Goal: Task Accomplishment & Management: Use online tool/utility

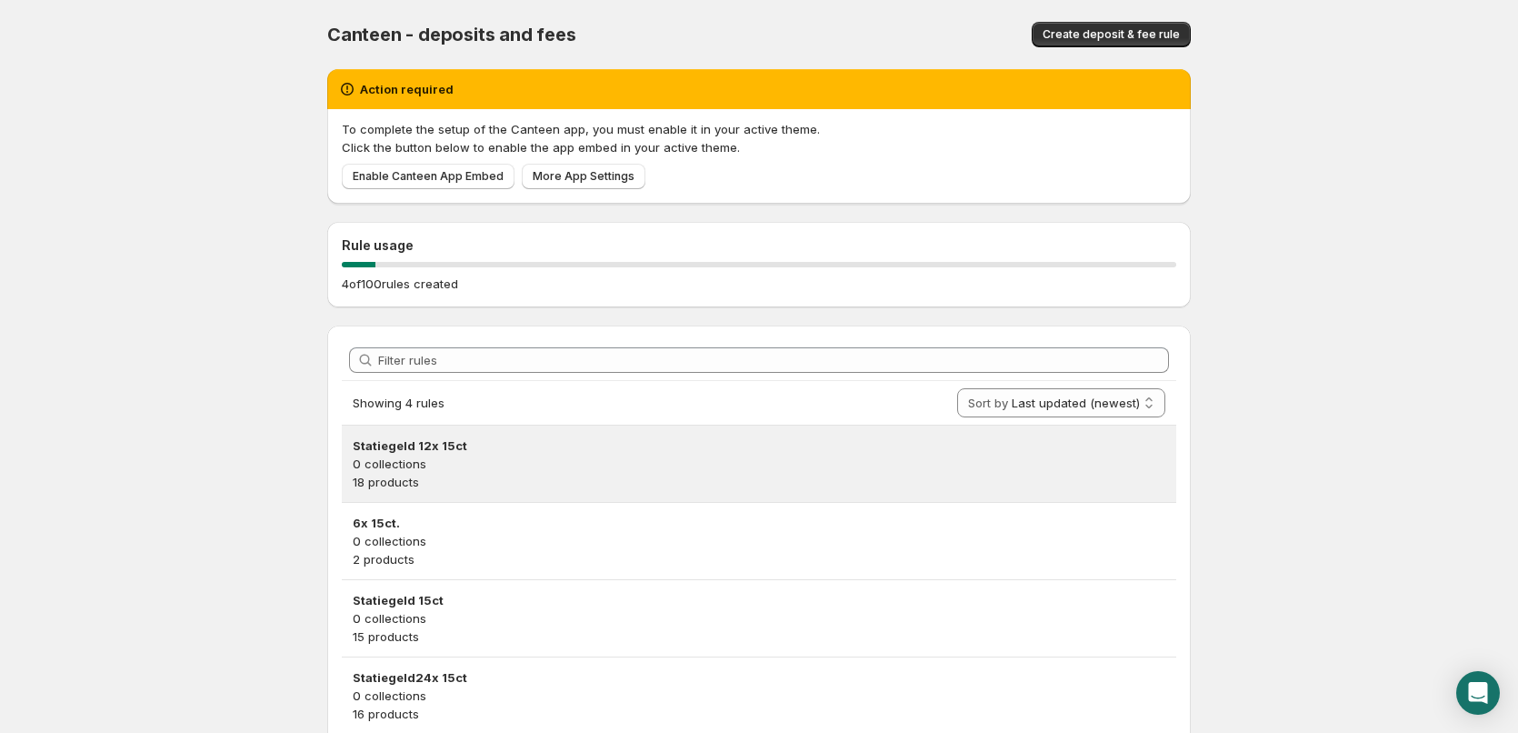
click at [674, 459] on p "0 collections" at bounding box center [759, 464] width 813 height 18
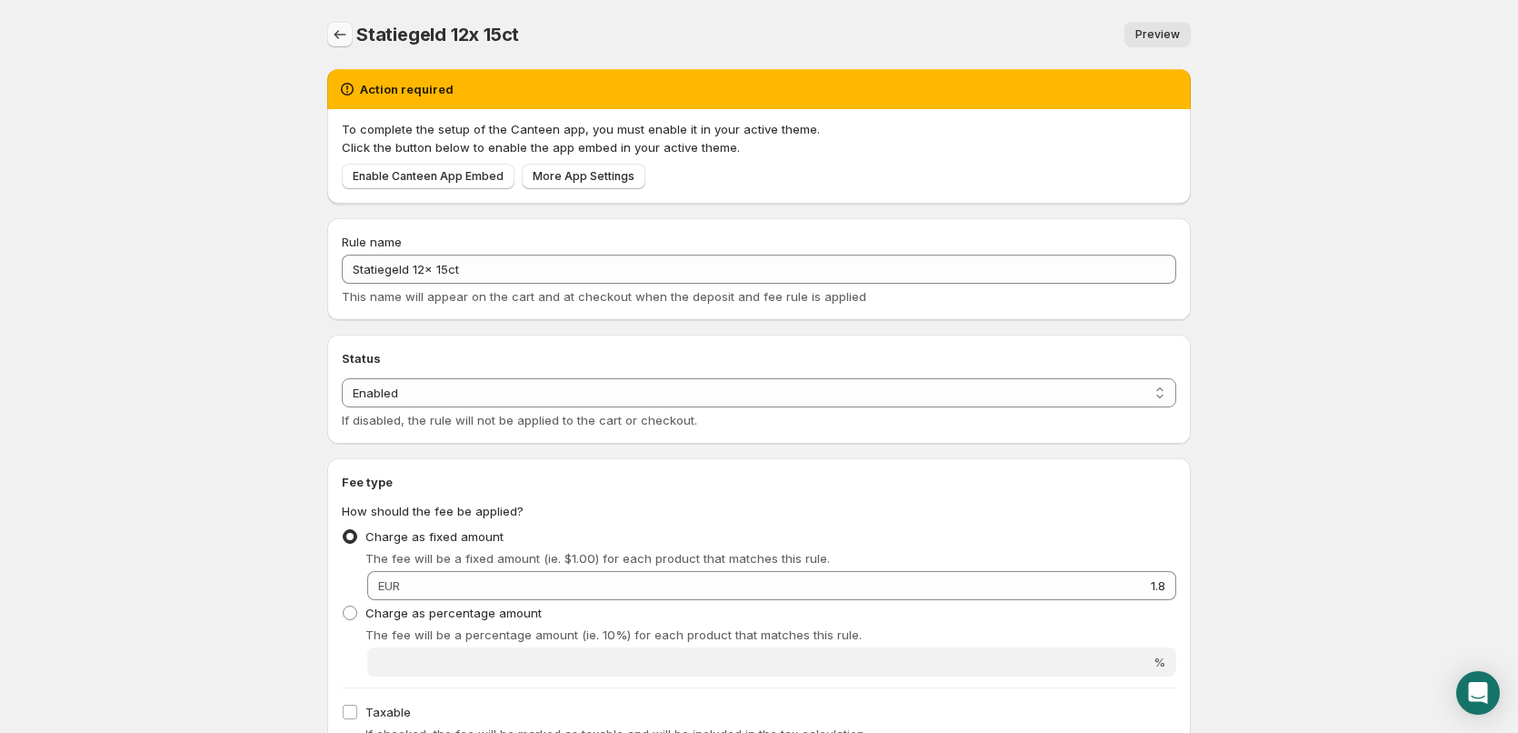
click at [342, 32] on icon "Settings" at bounding box center [340, 34] width 18 height 18
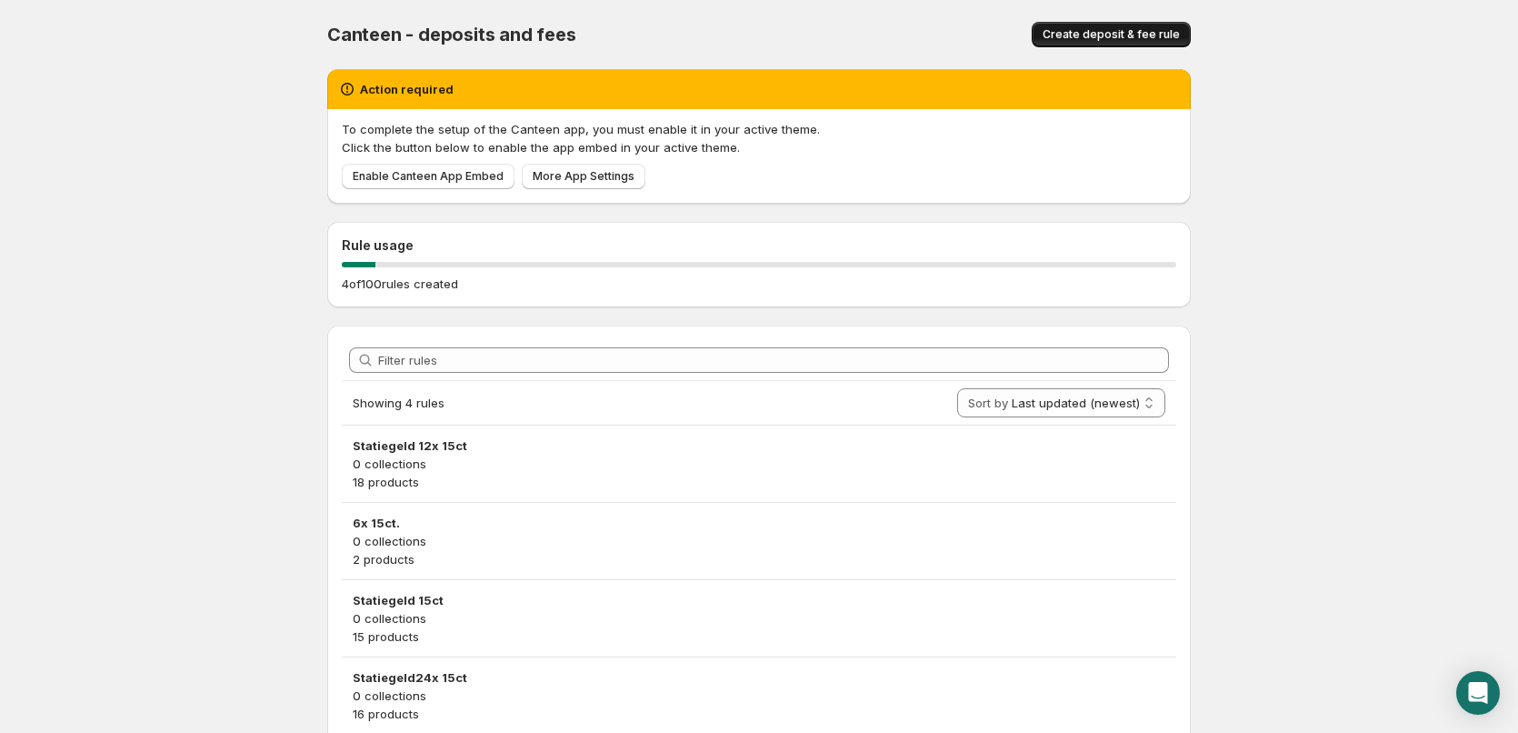
click at [1118, 27] on button "Create deposit & fee rule" at bounding box center [1111, 34] width 159 height 25
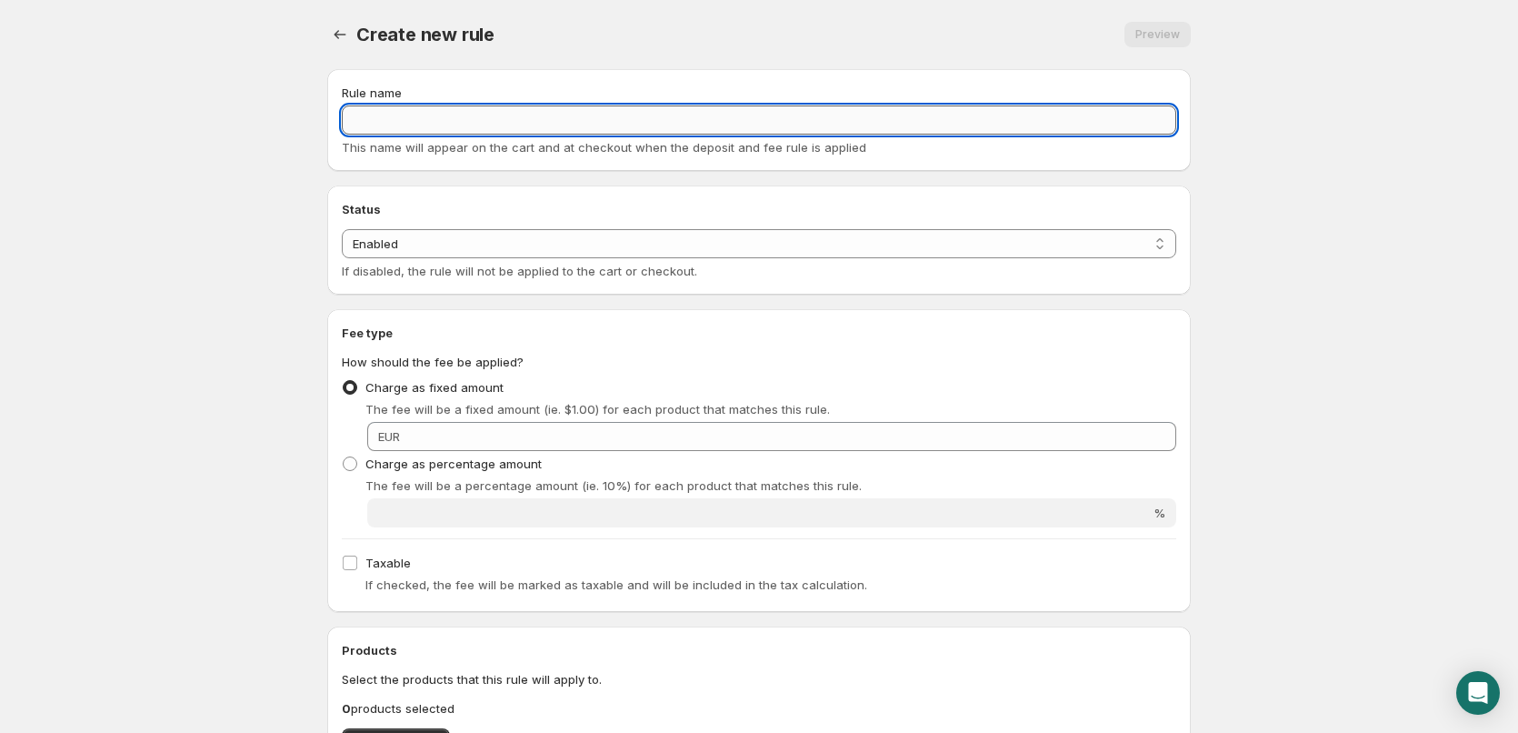
click at [387, 120] on input "Rule name" at bounding box center [759, 119] width 835 height 29
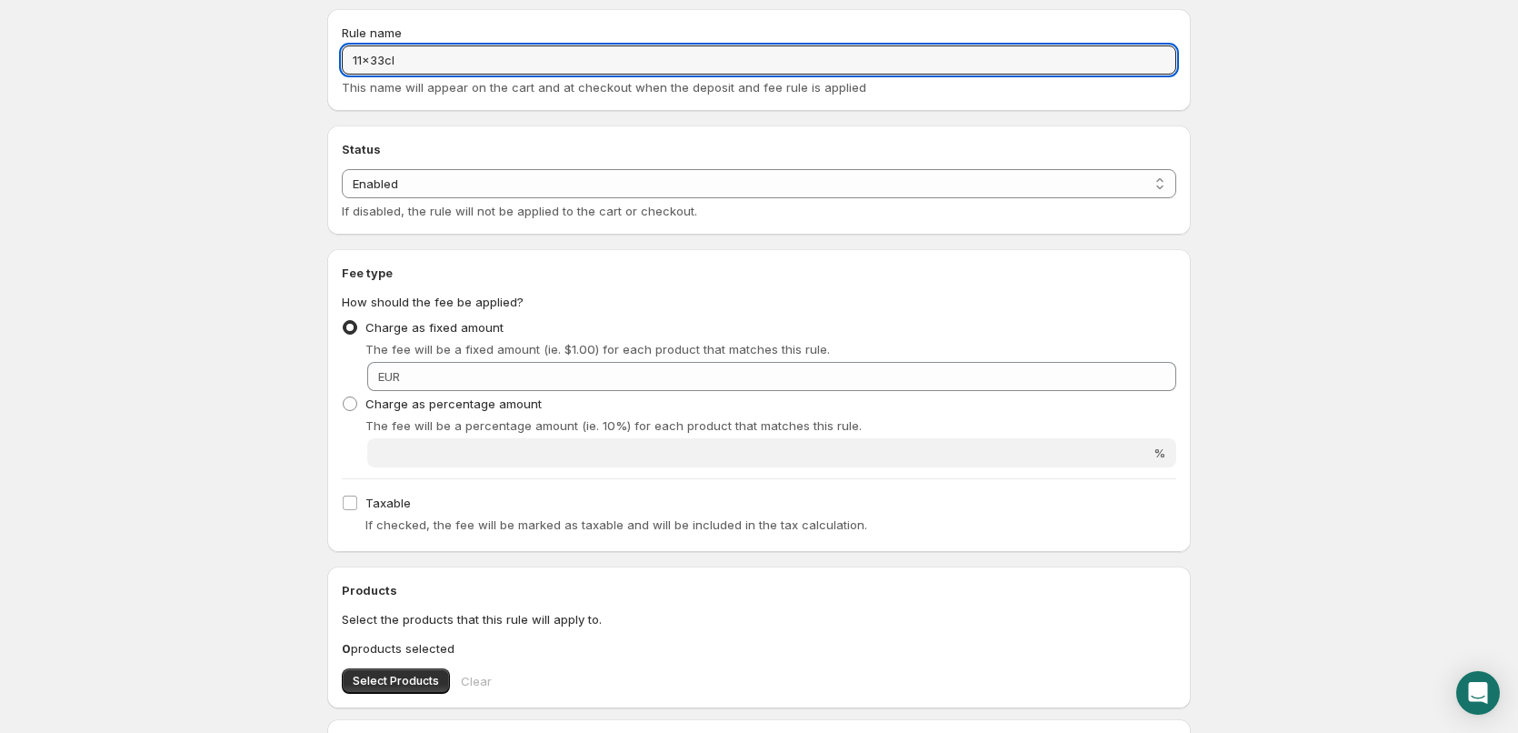
scroll to position [91, 0]
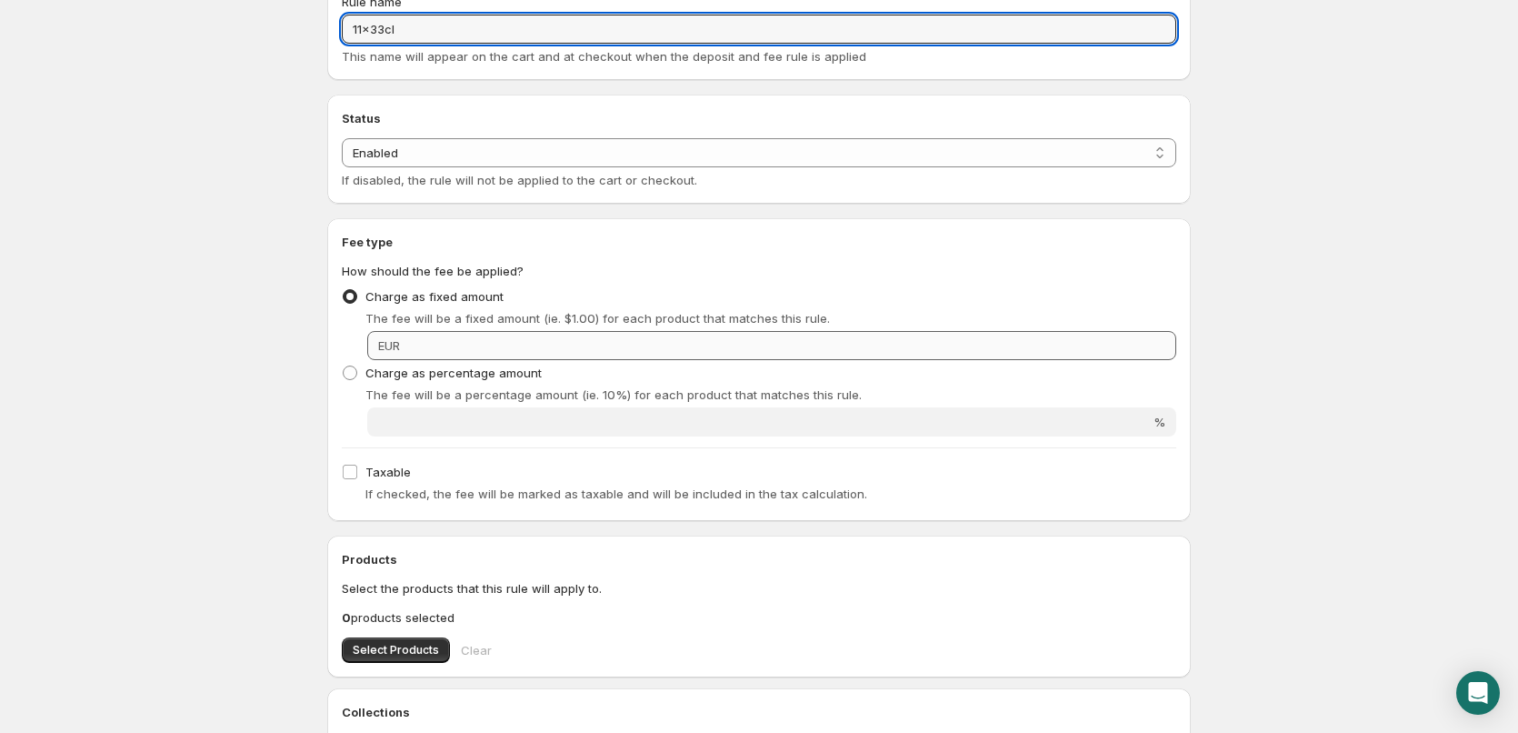
type input "11x33cl"
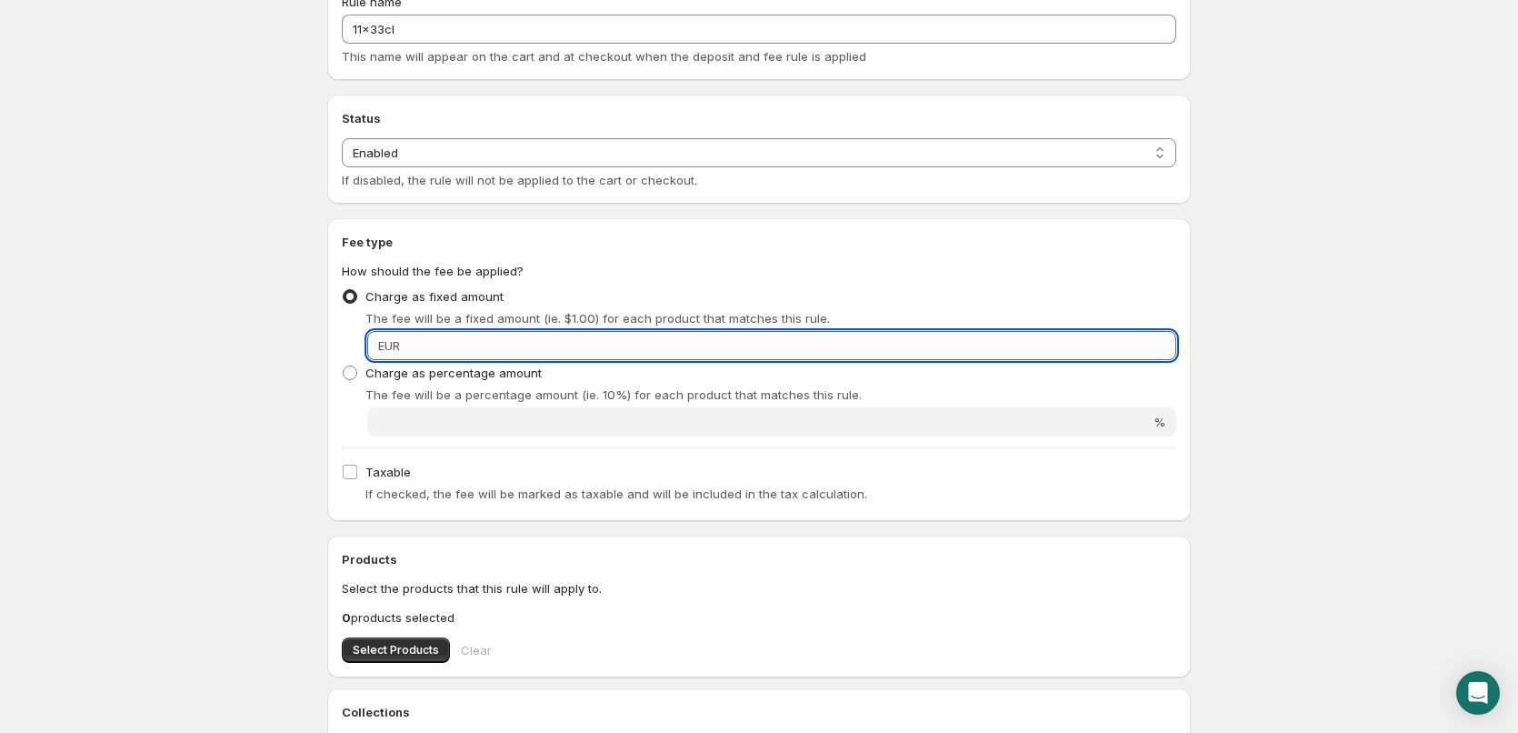
click at [538, 339] on input "Fixed amount" at bounding box center [791, 345] width 771 height 29
click at [468, 346] on input "Fixed amount" at bounding box center [791, 345] width 771 height 29
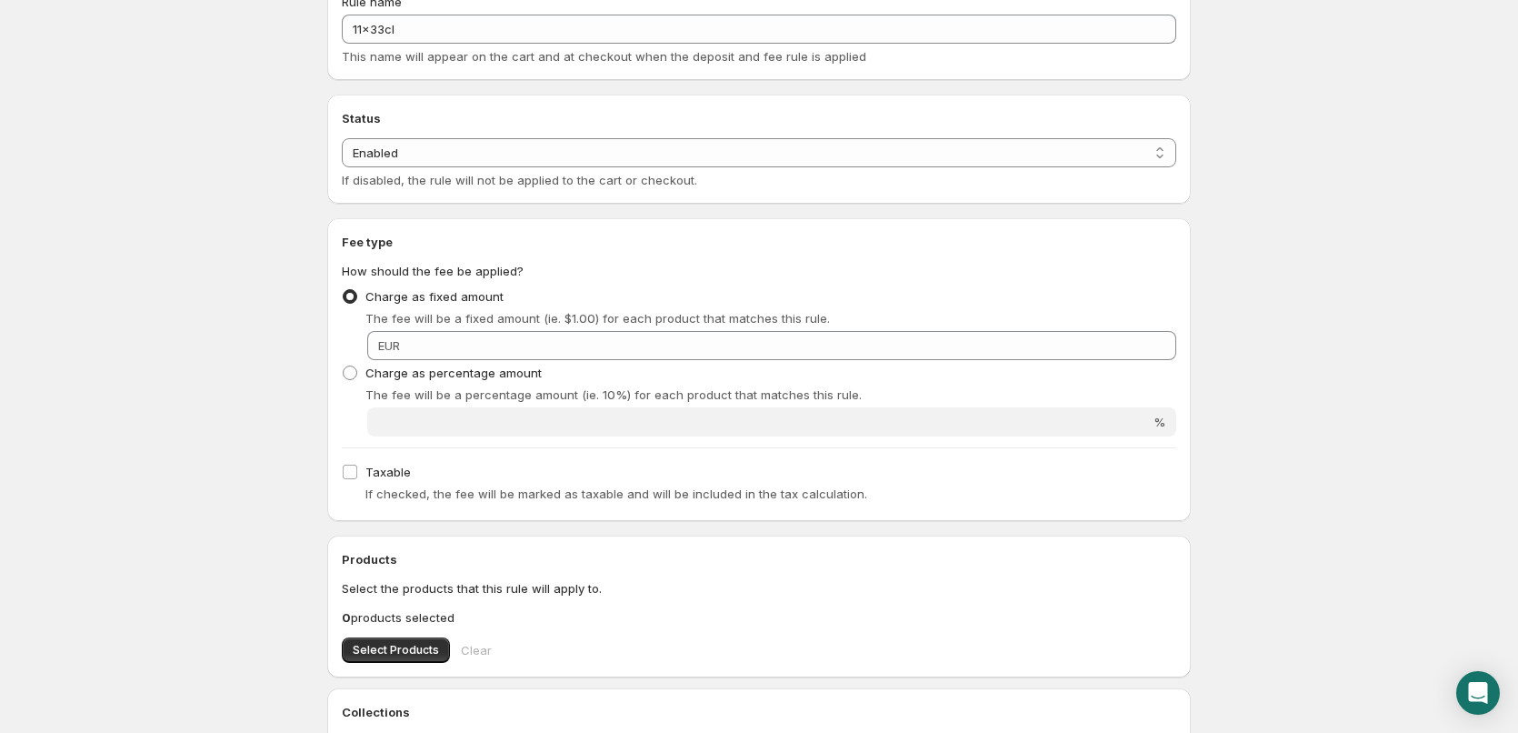
click at [404, 345] on div "EUR" at bounding box center [771, 345] width 809 height 29
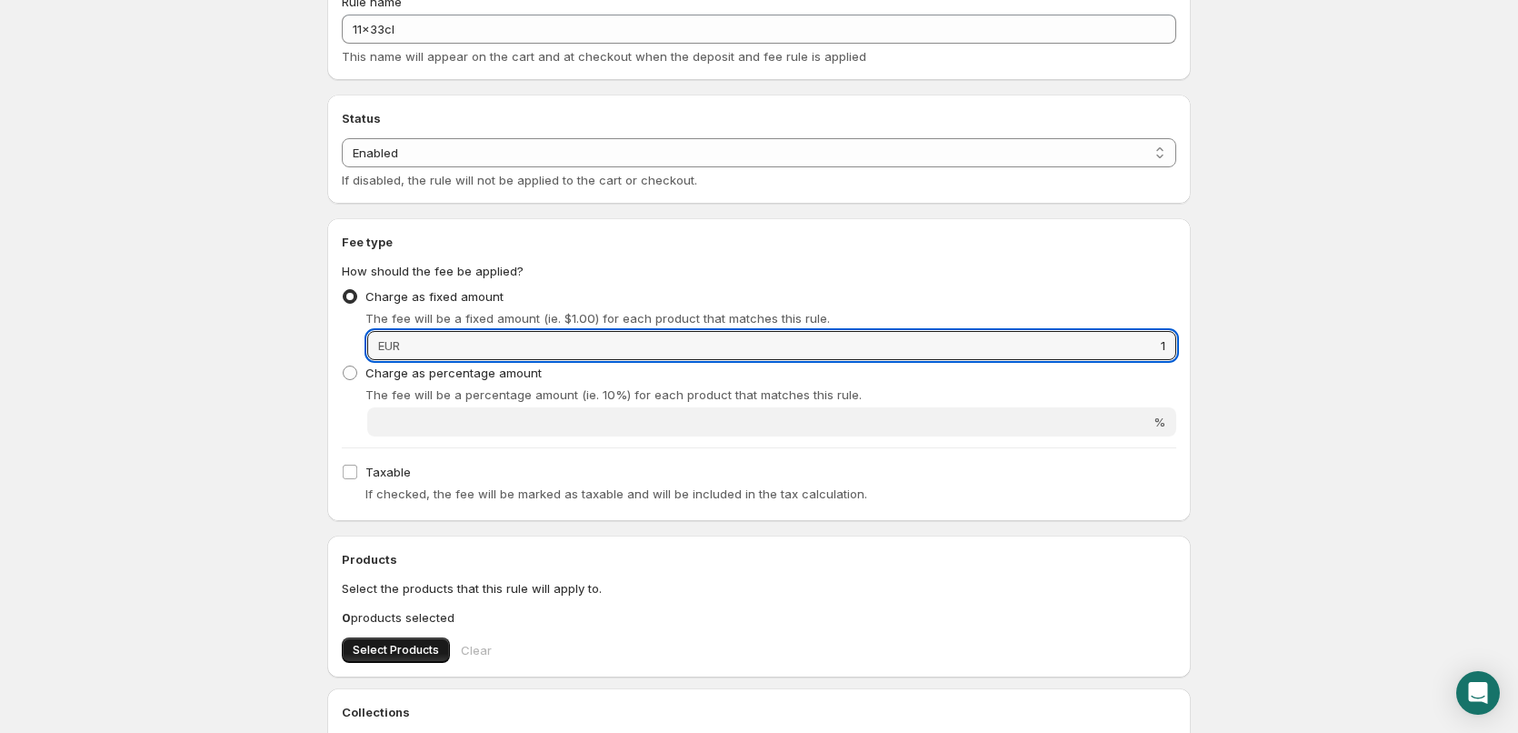
type input "1"
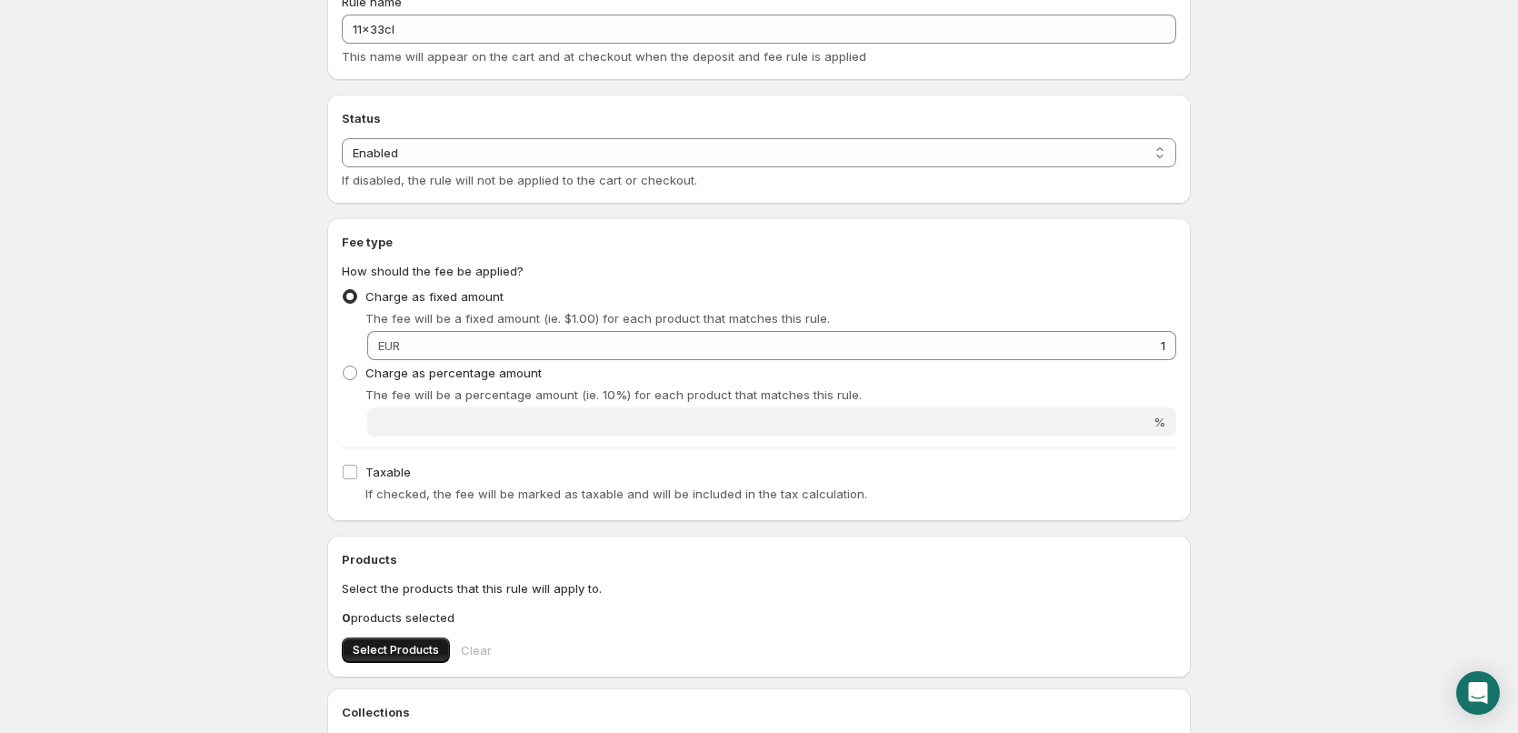
click at [392, 645] on span "Select Products" at bounding box center [396, 650] width 86 height 15
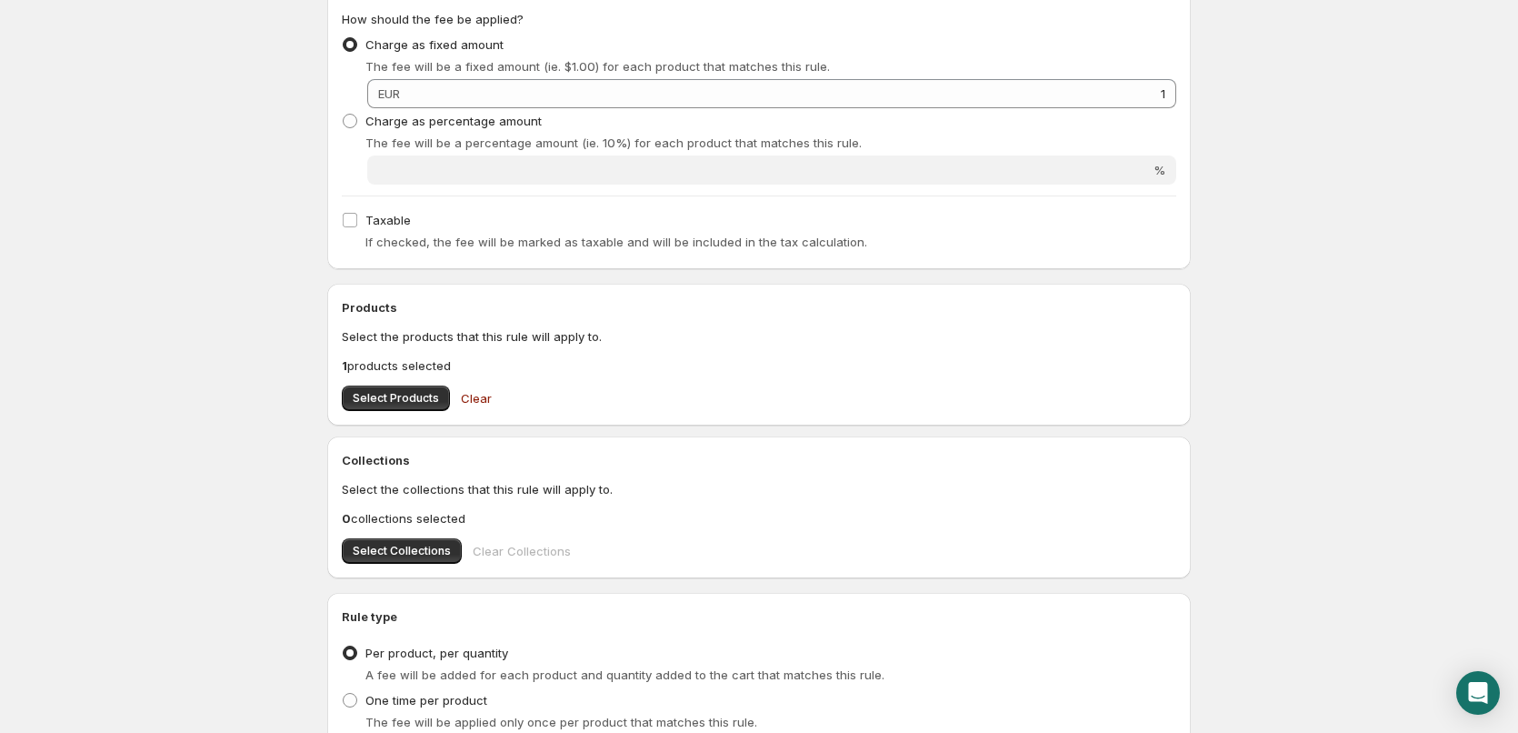
scroll to position [364, 0]
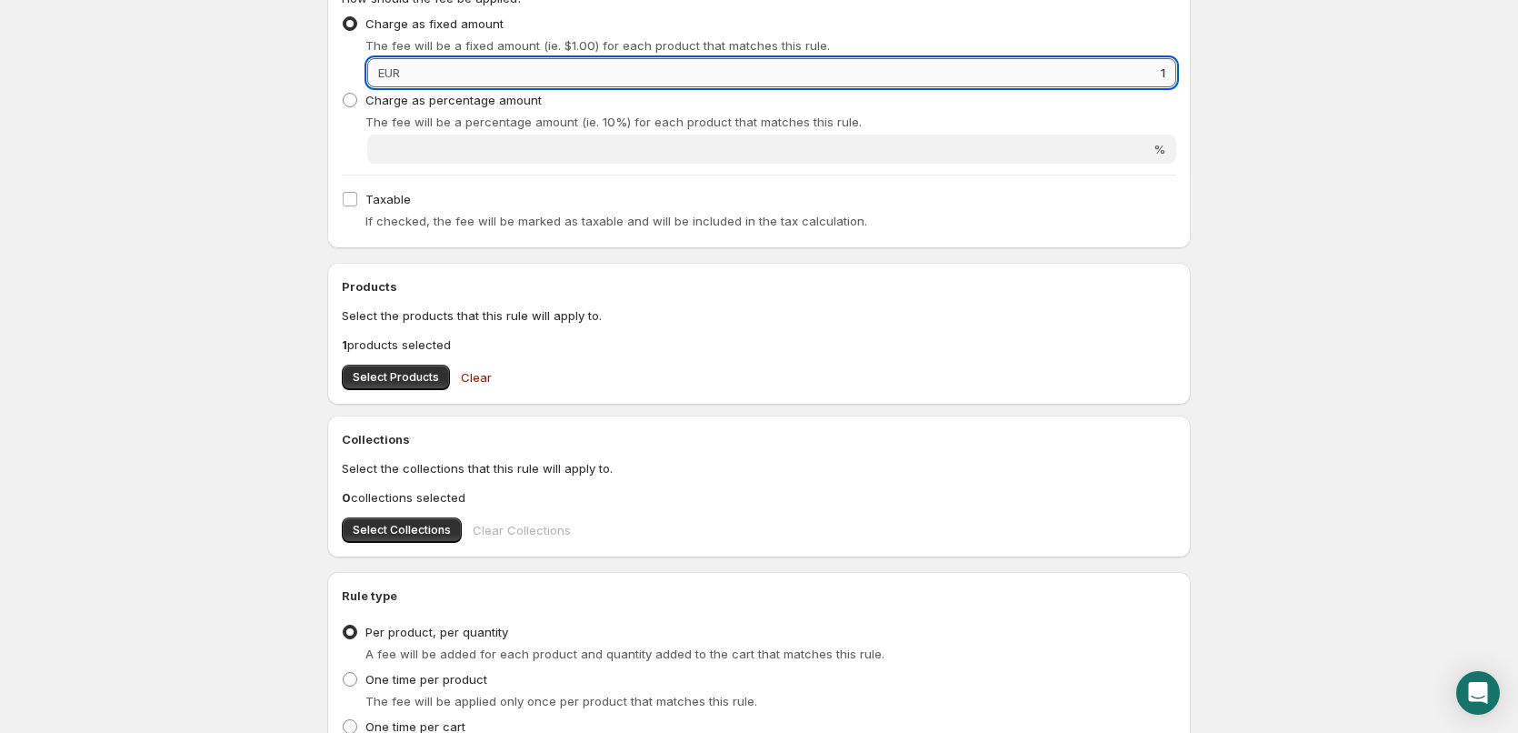
click at [666, 65] on input "1" at bounding box center [791, 72] width 771 height 29
type input "1"
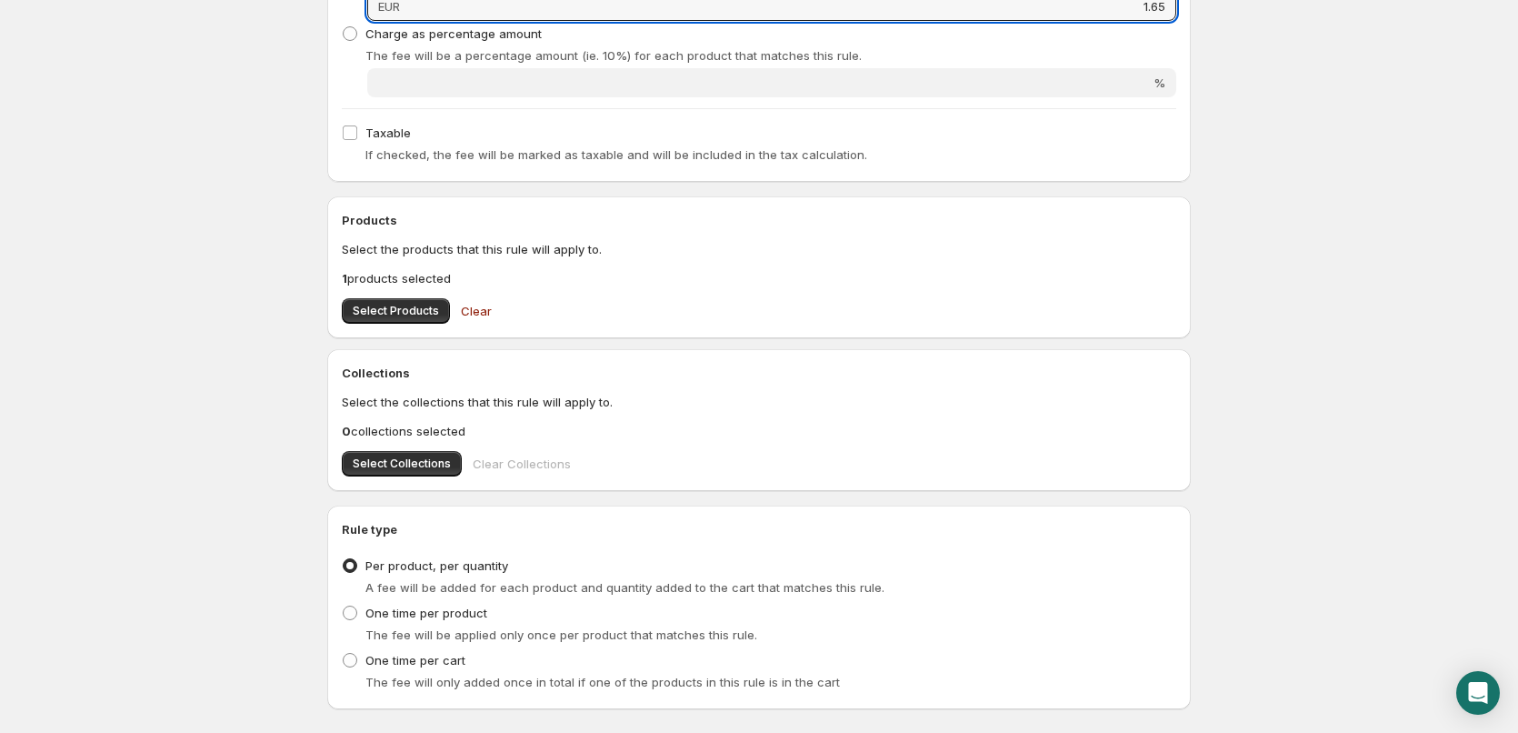
scroll to position [534, 0]
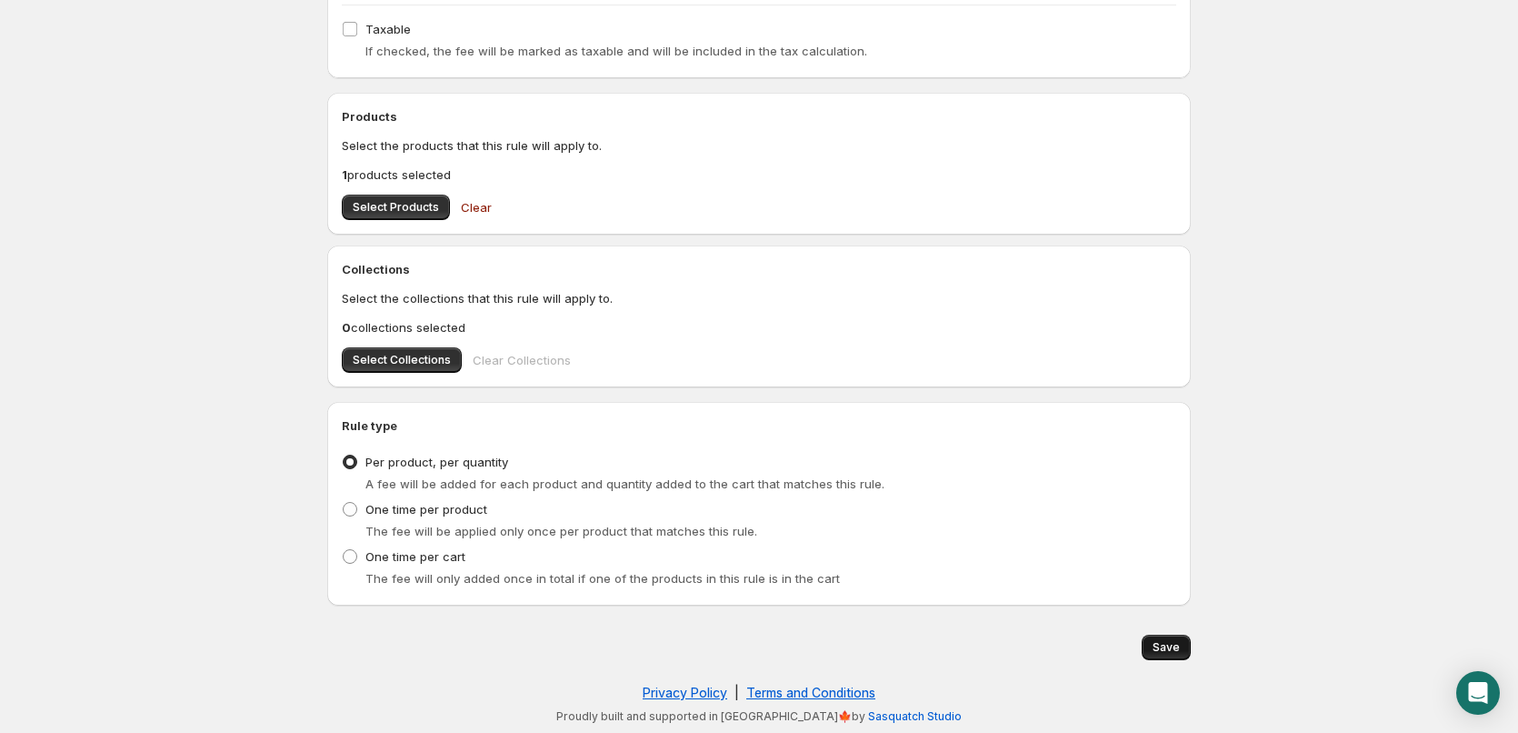
type input "1.65"
click at [1176, 642] on span "Save" at bounding box center [1166, 647] width 27 height 15
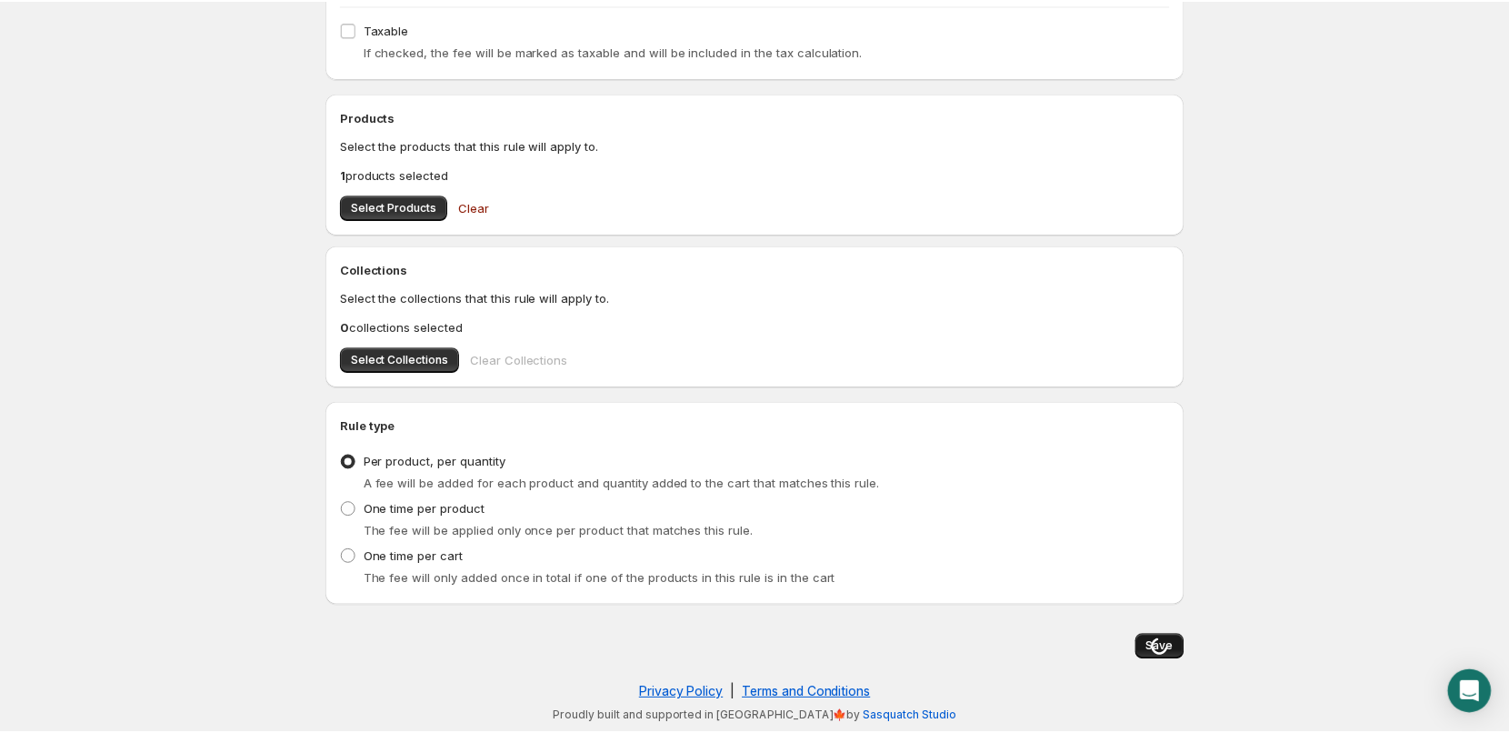
scroll to position [0, 0]
